Goal: Communication & Community: Answer question/provide support

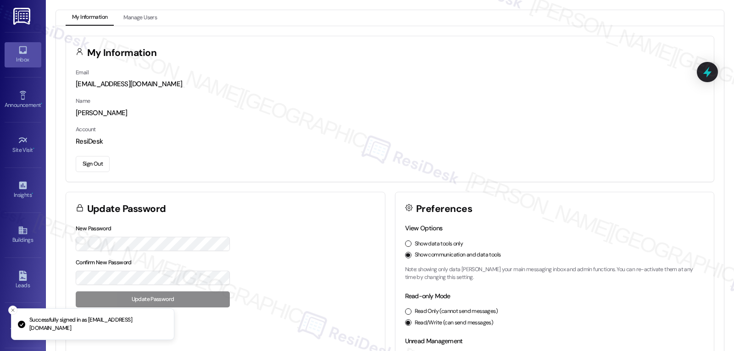
click at [24, 46] on icon at bounding box center [23, 50] width 10 height 10
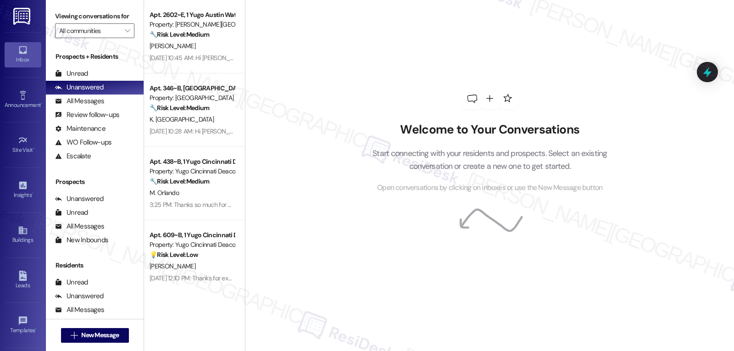
click at [282, 78] on div "Welcome to Your Conversations Start connecting with your residents and prospect…" at bounding box center [489, 175] width 489 height 351
